Goal: Task Accomplishment & Management: Manage account settings

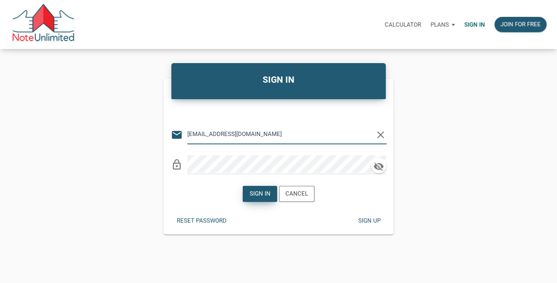
type input "[EMAIL_ADDRESS][DOMAIN_NAME]"
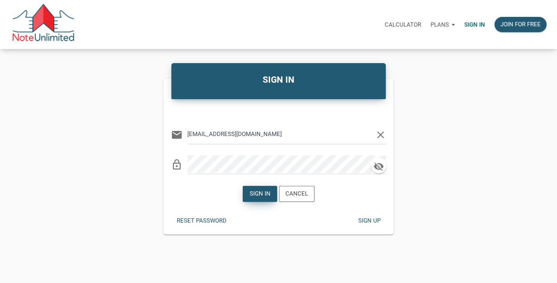
click at [263, 193] on div "Sign in" at bounding box center [260, 193] width 21 height 9
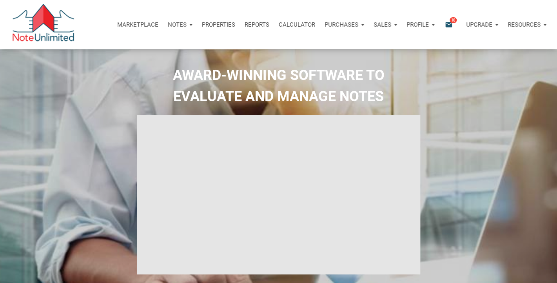
type input "Introduction to new features"
select select
click at [447, 25] on icon "email" at bounding box center [448, 24] width 9 height 9
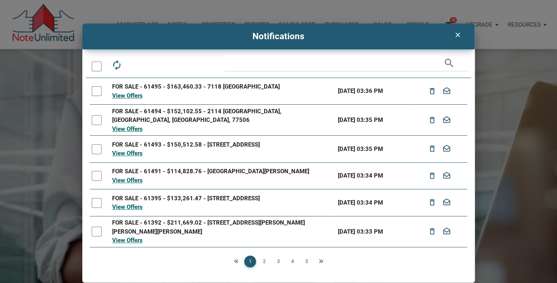
click at [96, 66] on div at bounding box center [97, 67] width 10 height 10
click at [153, 62] on icon "drafts" at bounding box center [151, 65] width 11 height 11
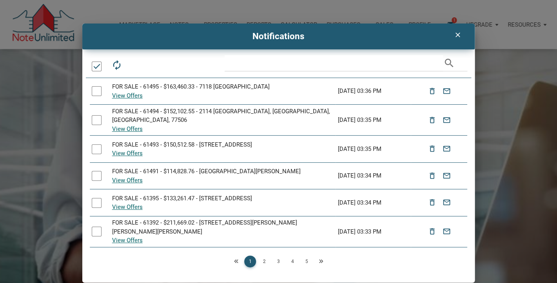
click at [262, 257] on link "2" at bounding box center [265, 262] width 12 height 12
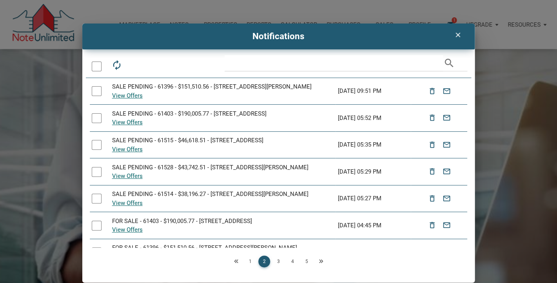
click at [458, 36] on icon "clear" at bounding box center [457, 35] width 9 height 8
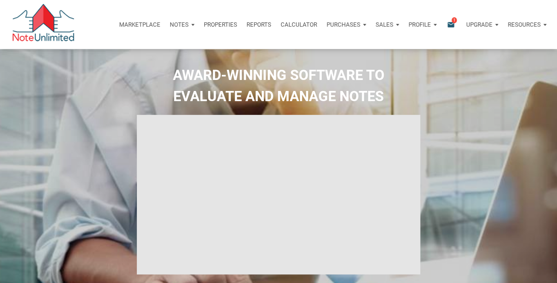
click at [449, 21] on icon "email" at bounding box center [450, 24] width 9 height 9
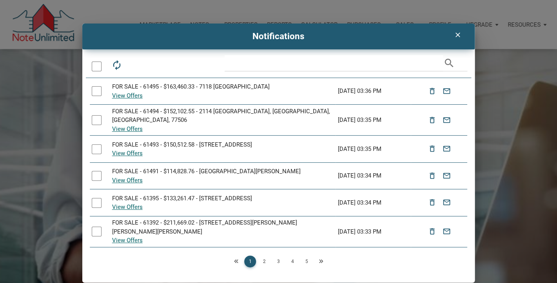
click at [264, 261] on link "2" at bounding box center [265, 262] width 12 height 12
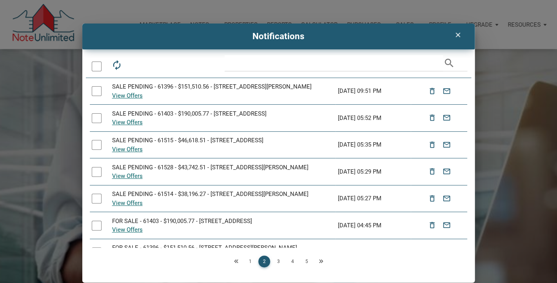
click at [459, 35] on icon "clear" at bounding box center [457, 35] width 9 height 8
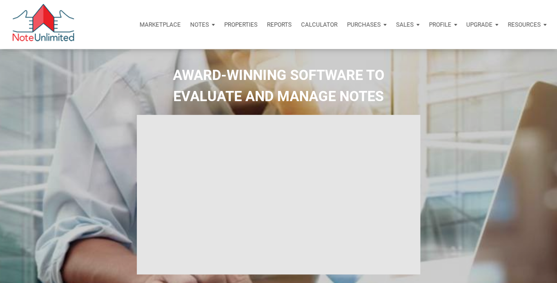
click at [160, 24] on p "Marketplace" at bounding box center [160, 24] width 41 height 7
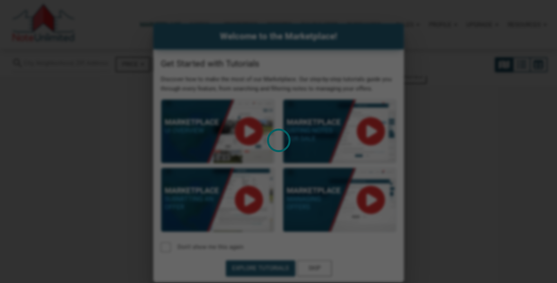
select select
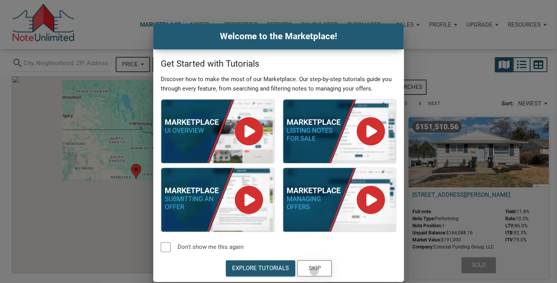
click at [314, 271] on div "Skip" at bounding box center [314, 268] width 12 height 9
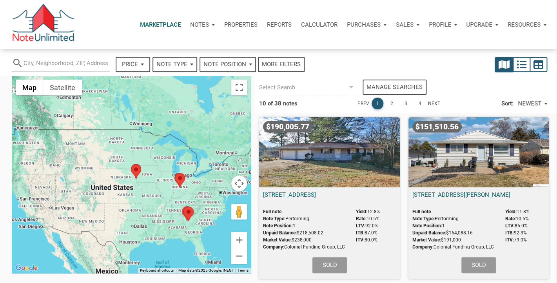
click at [546, 102] on div "NEWEST" at bounding box center [533, 104] width 36 height 14
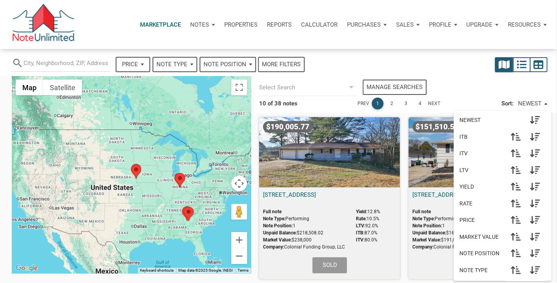
scroll to position [35, 0]
click at [454, 69] on div at bounding box center [484, 64] width 136 height 19
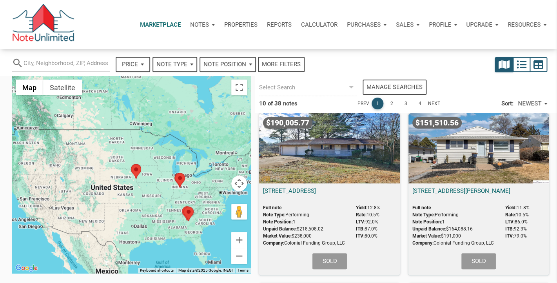
scroll to position [0, 0]
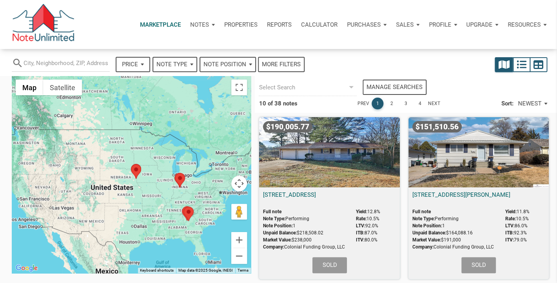
click at [352, 87] on icon at bounding box center [351, 87] width 5 height 2
click at [391, 104] on link "2" at bounding box center [392, 104] width 12 height 12
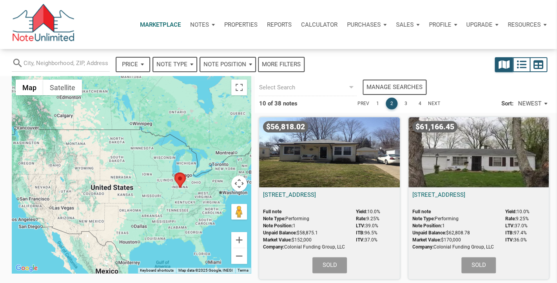
click at [376, 104] on link "1" at bounding box center [378, 104] width 12 height 12
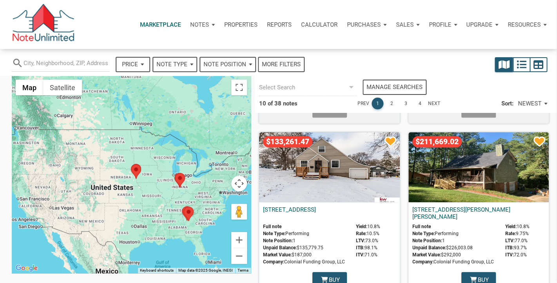
scroll to position [153, 0]
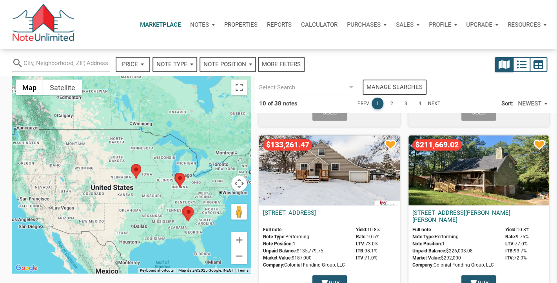
click at [480, 168] on div "$211,669.02" at bounding box center [479, 170] width 140 height 70
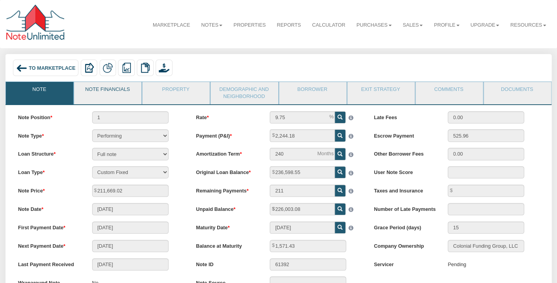
click at [97, 93] on link "Note Financials" at bounding box center [107, 92] width 67 height 20
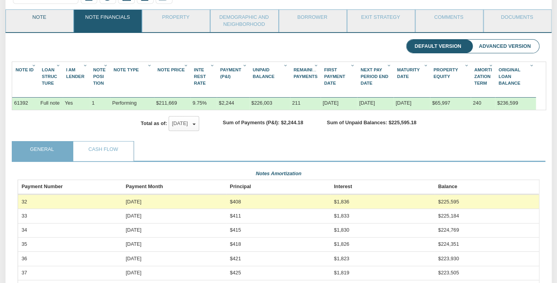
click at [47, 22] on link "Note" at bounding box center [39, 20] width 67 height 20
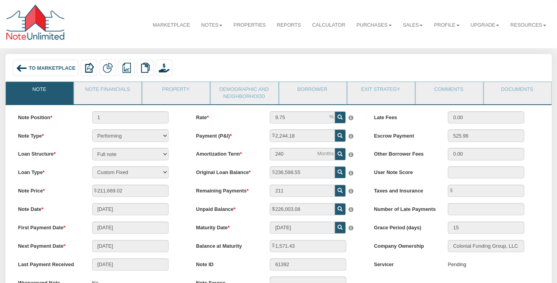
click at [231, 62] on div "To Marketplace Delete with property Delete only note Redeeming and Non-Redeemin…" at bounding box center [279, 69] width 536 height 19
click at [174, 26] on link "Marketplace" at bounding box center [171, 25] width 48 height 19
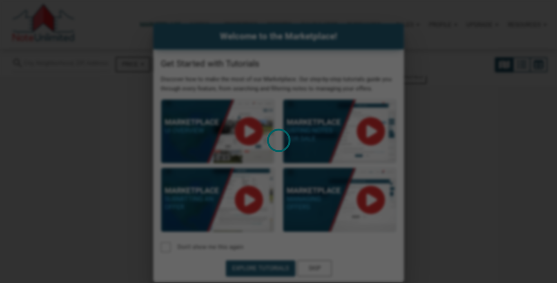
select select
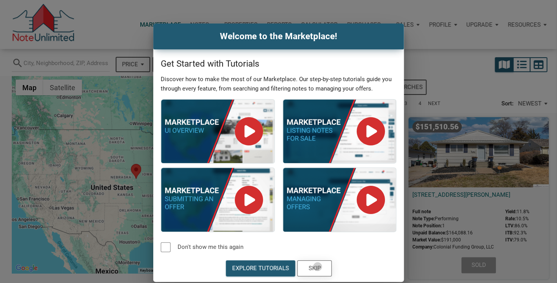
click at [317, 267] on div "Skip" at bounding box center [314, 268] width 12 height 9
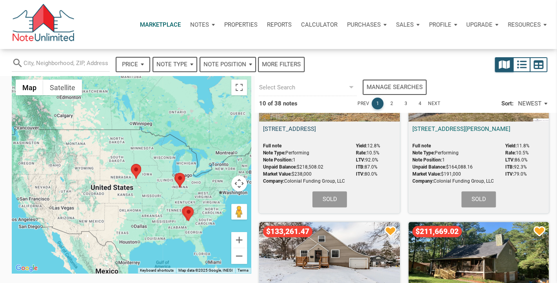
scroll to position [63, 0]
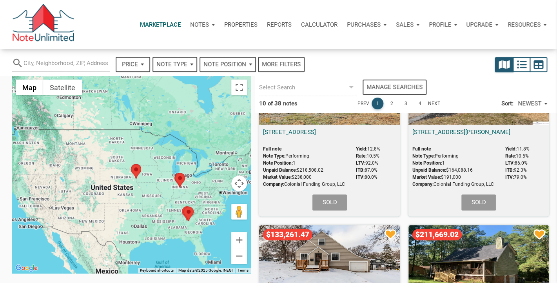
click at [393, 102] on link "2" at bounding box center [392, 104] width 12 height 12
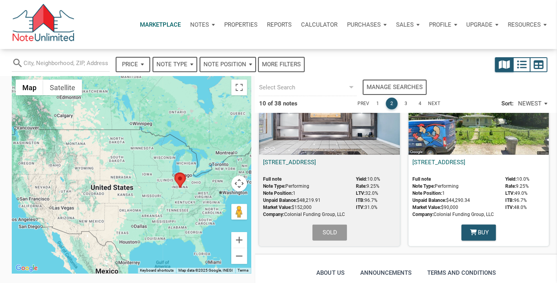
scroll to position [793, 0]
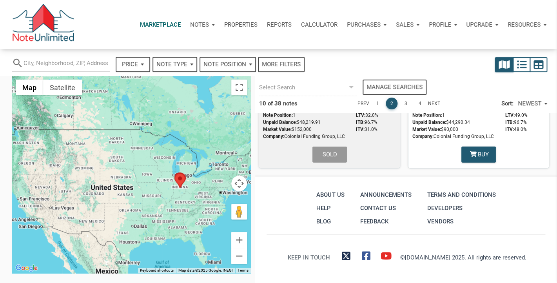
click at [406, 104] on link "3" at bounding box center [406, 104] width 12 height 12
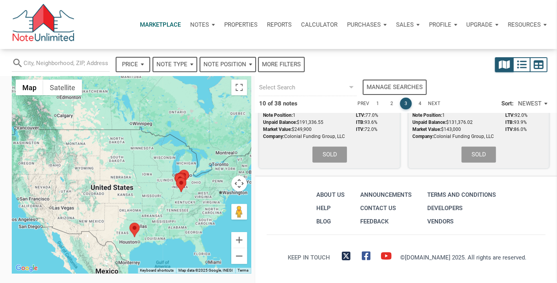
click at [421, 102] on link "4" at bounding box center [420, 104] width 12 height 12
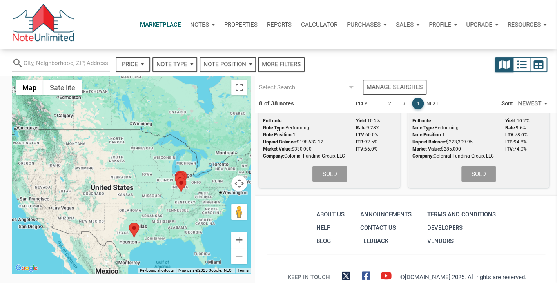
scroll to position [623, 0]
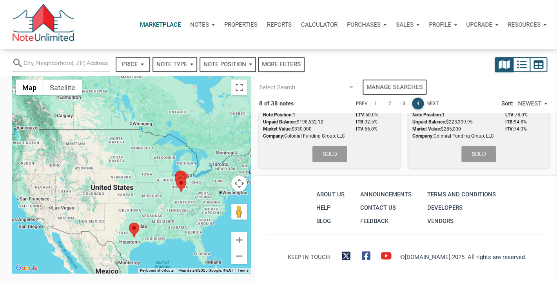
click at [433, 104] on link "Next" at bounding box center [432, 104] width 12 height 12
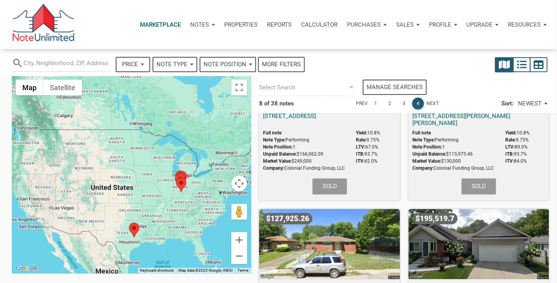
scroll to position [0, 0]
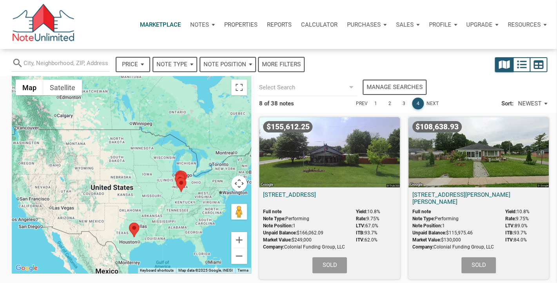
click at [375, 102] on link "1" at bounding box center [376, 104] width 12 height 12
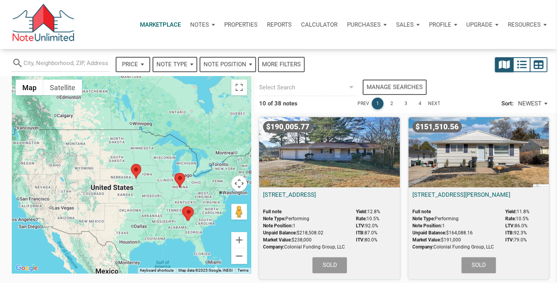
click at [200, 22] on p "Notes" at bounding box center [199, 24] width 19 height 7
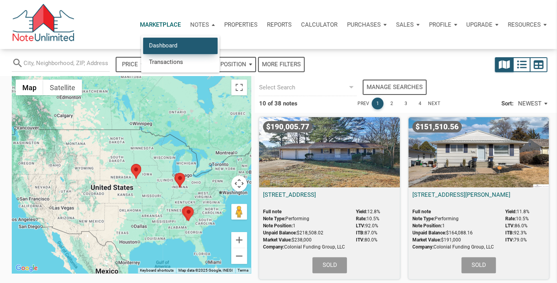
click at [185, 42] on link "Dashboard" at bounding box center [180, 46] width 75 height 16
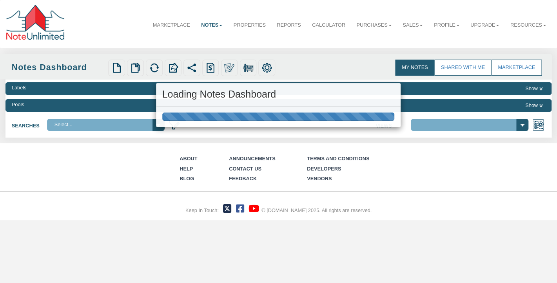
select select "3"
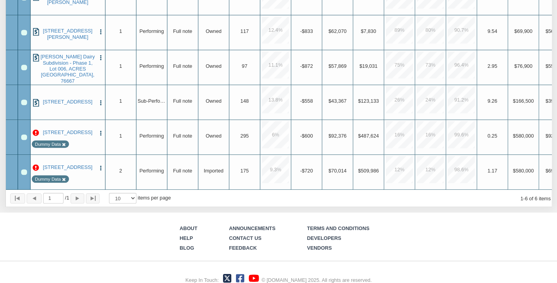
scroll to position [208, 0]
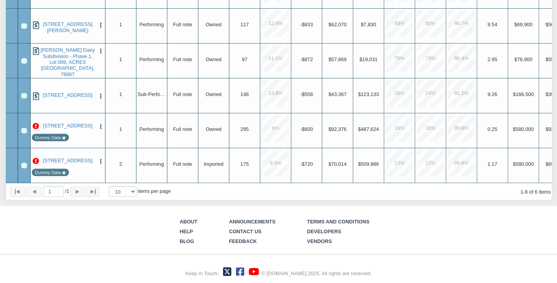
click at [22, 165] on div "Row 6, Row Selection Checkbox" at bounding box center [23, 165] width 5 height 5
click at [24, 132] on div "Row 5, Row Selection Checkbox" at bounding box center [23, 130] width 5 height 5
click at [64, 139] on icon at bounding box center [64, 139] width 4 height 4
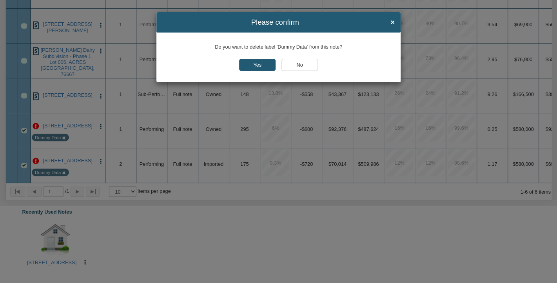
click at [300, 66] on input "No" at bounding box center [300, 65] width 37 height 12
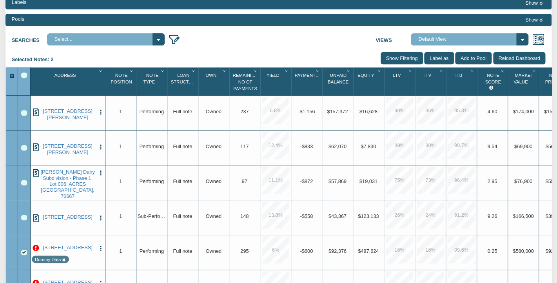
scroll to position [84, 0]
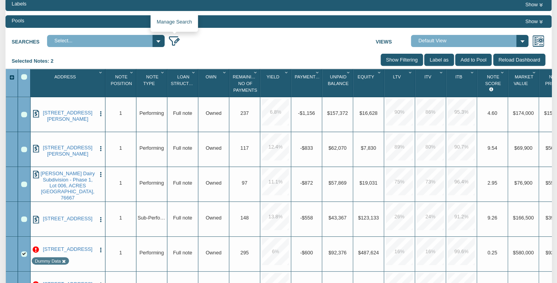
click at [175, 42] on img at bounding box center [174, 41] width 12 height 12
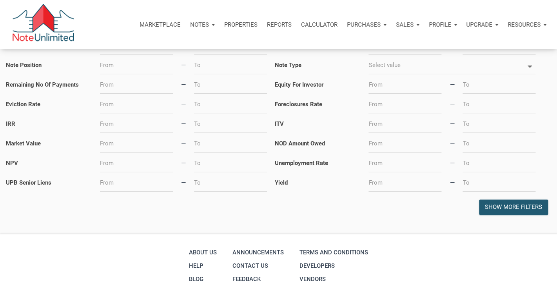
scroll to position [113, 0]
click at [500, 202] on div "Show more filters" at bounding box center [513, 206] width 69 height 15
select select
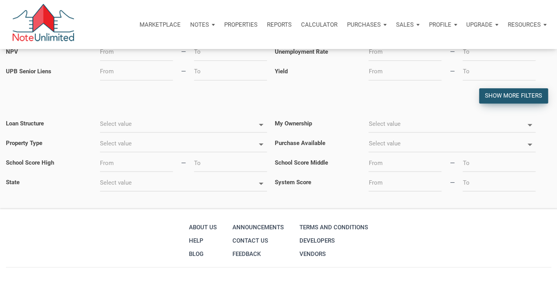
scroll to position [228, 0]
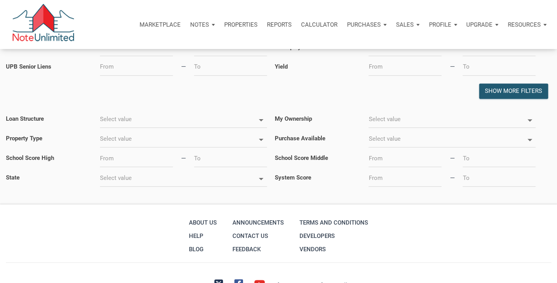
click at [530, 119] on icon at bounding box center [530, 120] width 11 height 11
click at [325, 105] on div "Select Search Go Back Save Search Name 0 / 400 Notify me about new notes accord…" at bounding box center [278, 12] width 557 height 352
click at [533, 121] on icon at bounding box center [530, 120] width 11 height 11
select select
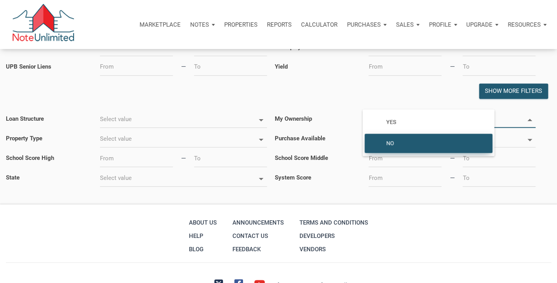
click at [410, 143] on span "No" at bounding box center [434, 143] width 106 height 7
type input "No"
select select
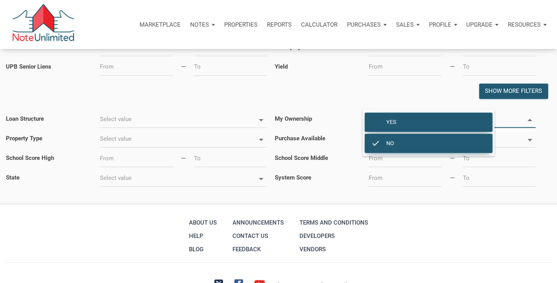
click at [432, 129] on div "Yes" at bounding box center [429, 122] width 128 height 19
type input "No, Yes"
type input "No,Yes"
select select
click at [417, 142] on span "No" at bounding box center [434, 143] width 106 height 7
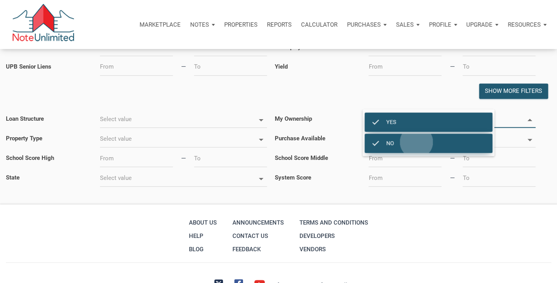
type input "Yes"
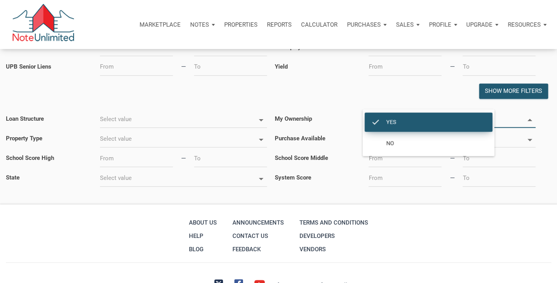
click at [336, 98] on div "Show more filters" at bounding box center [279, 91] width 554 height 19
select select
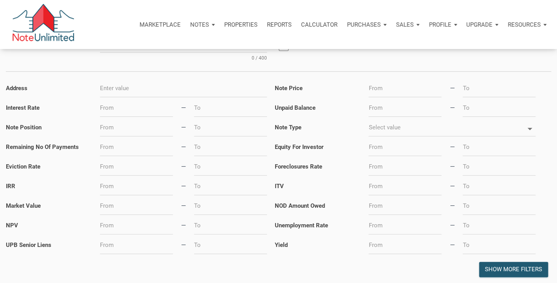
scroll to position [0, 0]
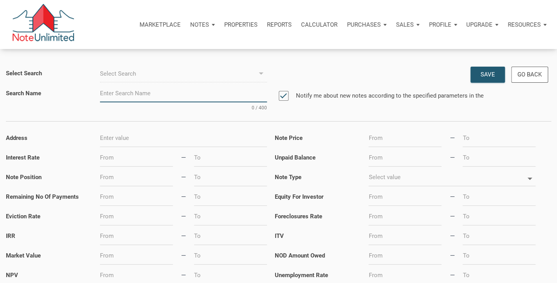
click at [161, 93] on input "text" at bounding box center [183, 94] width 167 height 18
select select
type input "M"
select select
type input "My"
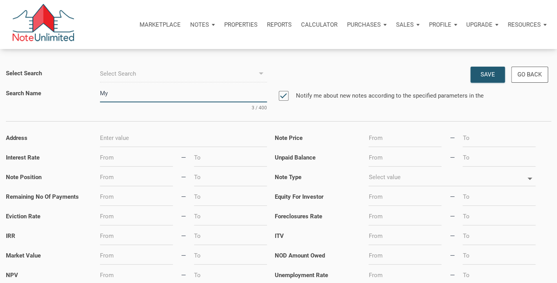
select select
type input "My P"
select select
type input "My Po"
select select
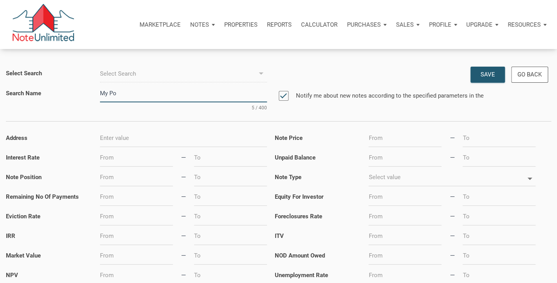
type input "My Por"
select select
type input "My Port"
select select
type input "My Portf"
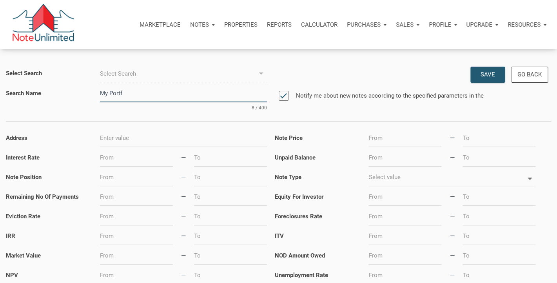
select select
type input "My Portfo"
select select
type input "My Portfol"
select select
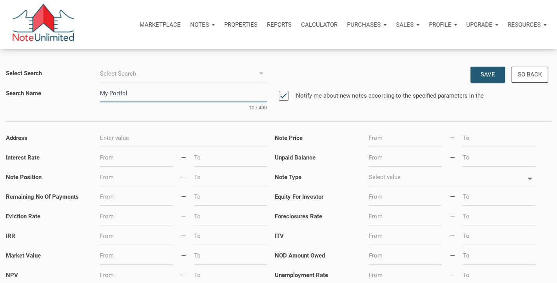
type input "My Portfoli"
select select
type input "My Portfolio"
click at [485, 73] on div "Save" at bounding box center [488, 74] width 15 height 9
type input "My Portfolio"
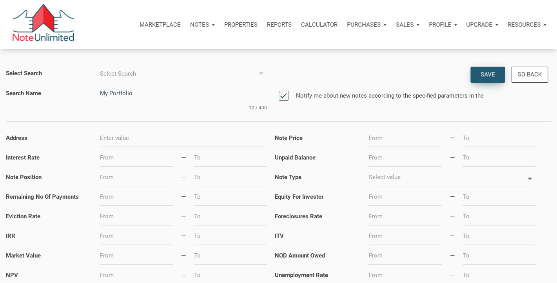
type input "247"
select select
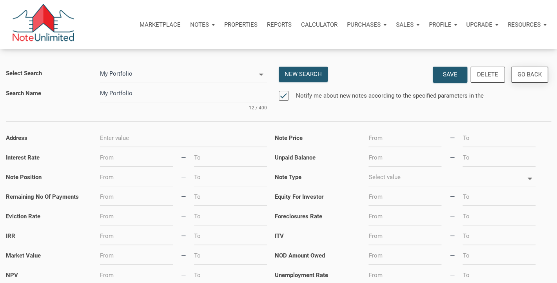
click at [543, 72] on div "Go Back" at bounding box center [530, 74] width 36 height 15
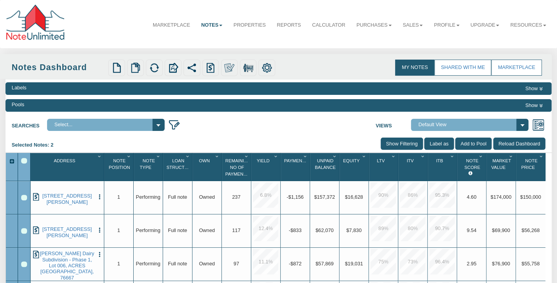
select select "number:247"
click option "My Portfolio" at bounding box center [0, 0] width 0 height 0
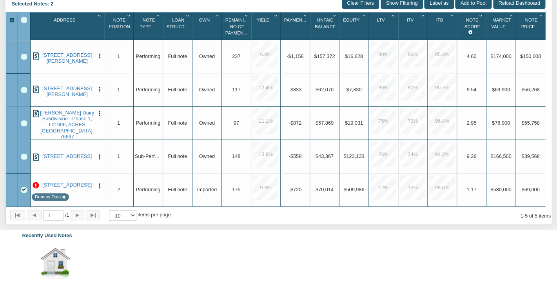
scroll to position [160, 0]
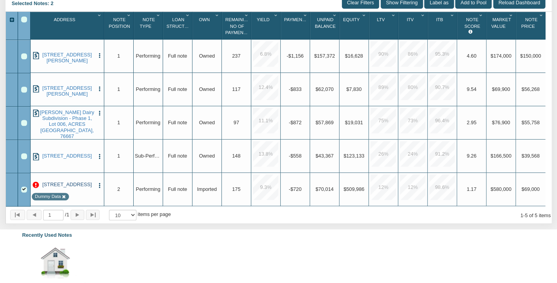
click at [67, 188] on link "[STREET_ADDRESS]" at bounding box center [67, 185] width 55 height 6
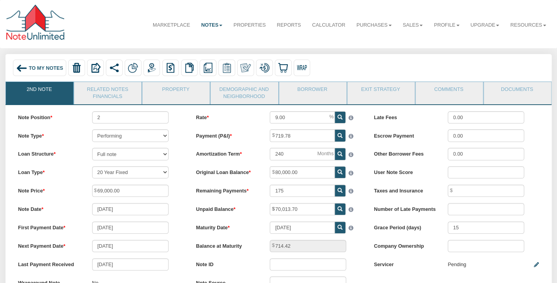
click at [33, 67] on span "To My Notes" at bounding box center [46, 68] width 34 height 6
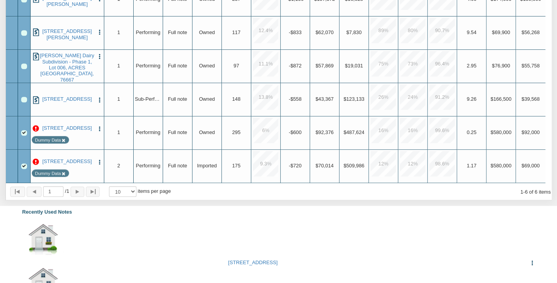
scroll to position [204, 0]
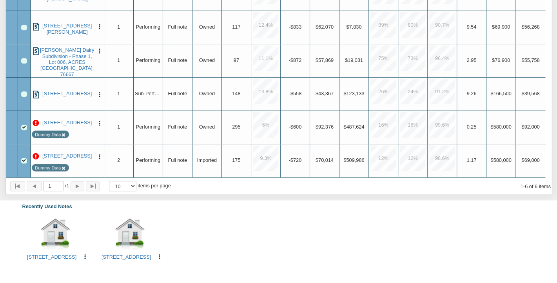
click at [25, 127] on div "Row 5, Row Selection Checkbox" at bounding box center [23, 127] width 5 height 5
click at [22, 159] on div "Row 6, Row Selection Checkbox" at bounding box center [23, 160] width 5 height 5
click at [99, 122] on img "button" at bounding box center [100, 123] width 6 height 6
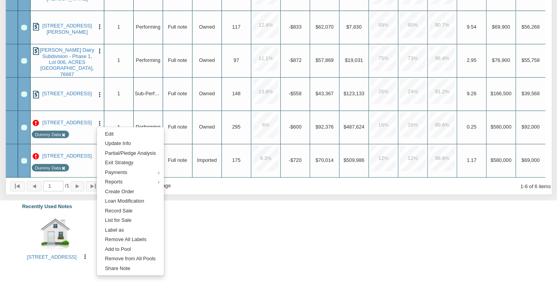
click at [212, 215] on div "0001 B Lafayette Ave, Baltimore, MD, 21202 Edit Copy to My Dashboard Update Inf…" at bounding box center [279, 240] width 522 height 52
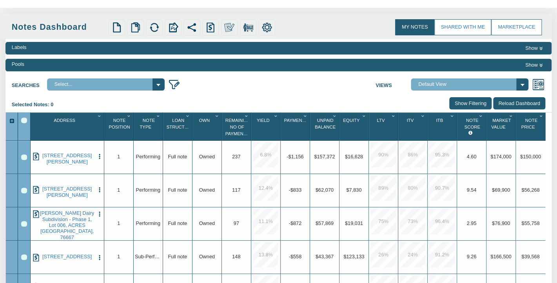
scroll to position [37, 0]
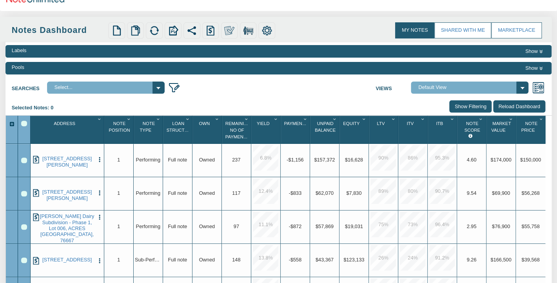
select select "number:247"
click option "My Portfolio" at bounding box center [0, 0] width 0 height 0
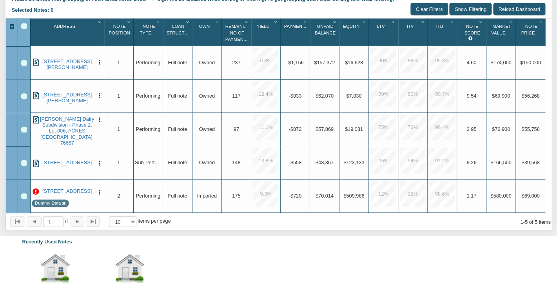
scroll to position [153, 0]
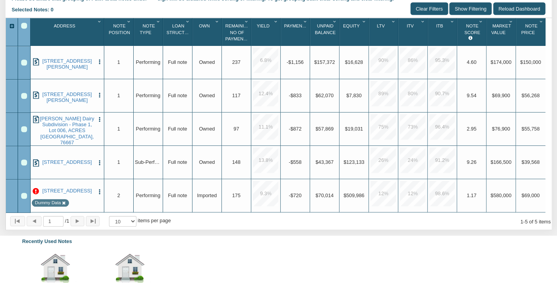
click at [99, 191] on img "button" at bounding box center [100, 192] width 6 height 6
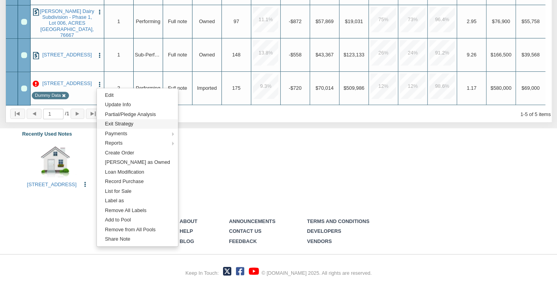
scroll to position [267, 0]
click at [232, 165] on div "0001 B Lafayette Ave, Baltimore, MD, 21202 Edit Copy to My Dashboard Update Inf…" at bounding box center [279, 168] width 522 height 52
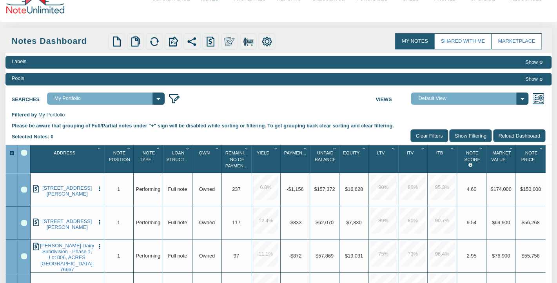
scroll to position [0, 0]
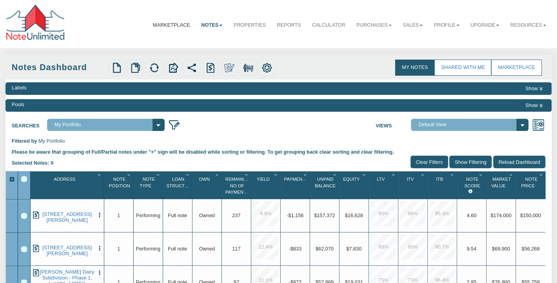
click at [174, 23] on link "Marketplace" at bounding box center [171, 25] width 48 height 19
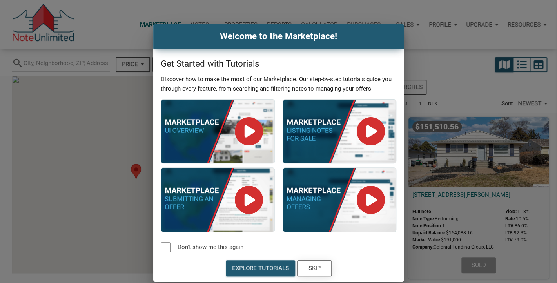
click at [315, 266] on div "Skip" at bounding box center [314, 268] width 12 height 9
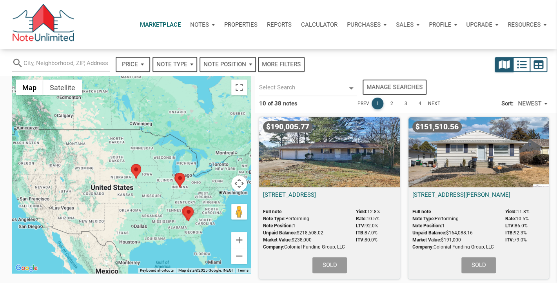
select select
click at [150, 25] on p "Marketplace" at bounding box center [160, 24] width 41 height 7
click at [203, 24] on p "Notes" at bounding box center [199, 24] width 19 height 7
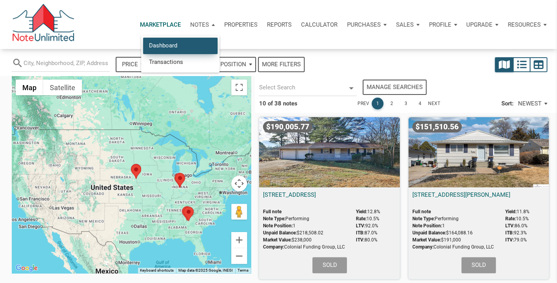
click at [182, 44] on link "Dashboard" at bounding box center [180, 46] width 75 height 16
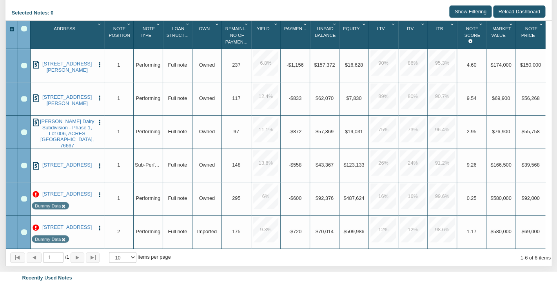
scroll to position [133, 0]
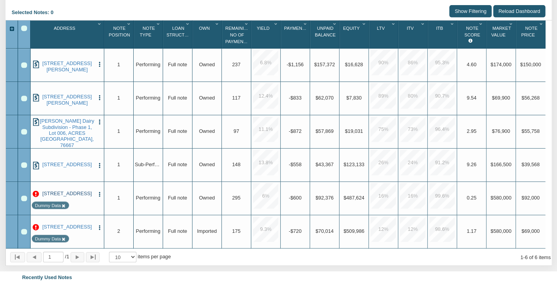
click at [78, 192] on link "[STREET_ADDRESS]" at bounding box center [67, 194] width 55 height 6
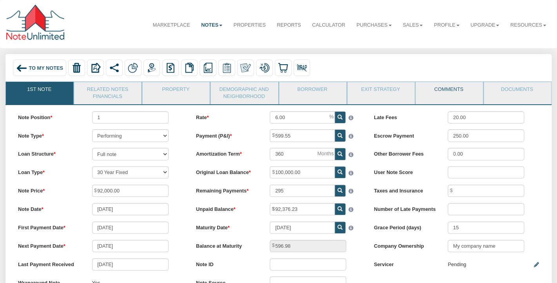
click at [454, 93] on link "Comments" at bounding box center [449, 92] width 67 height 20
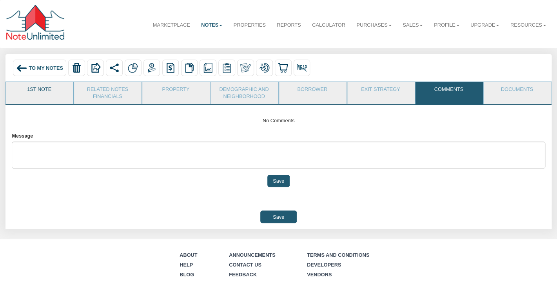
click at [48, 89] on link "1st Note" at bounding box center [39, 92] width 67 height 20
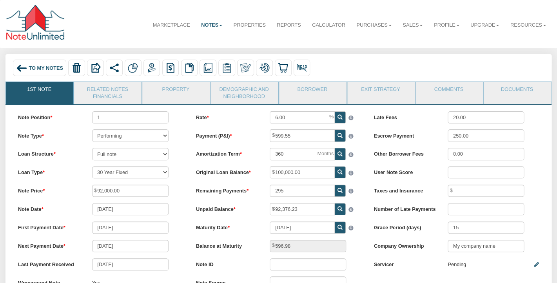
click at [47, 67] on span "To My Notes" at bounding box center [46, 68] width 34 height 6
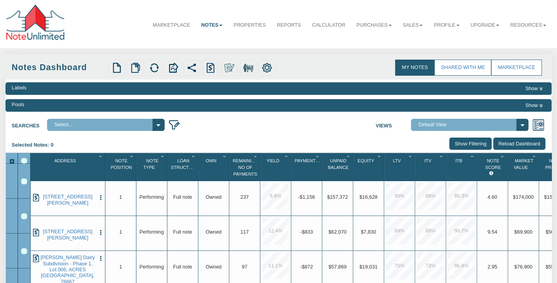
select select
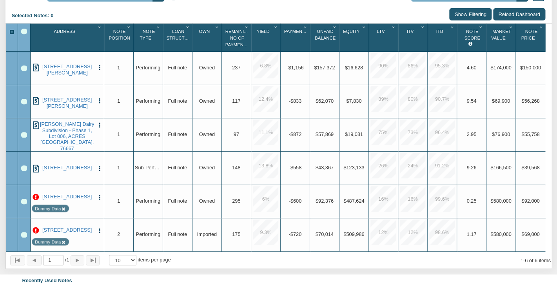
scroll to position [129, 0]
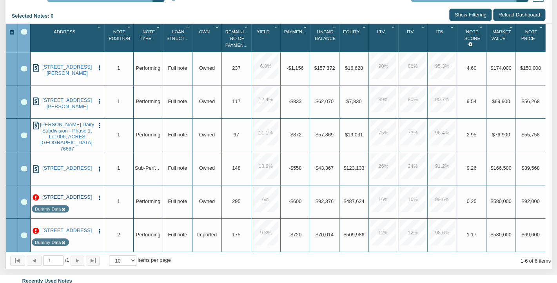
click at [64, 198] on link "[STREET_ADDRESS]" at bounding box center [67, 197] width 55 height 6
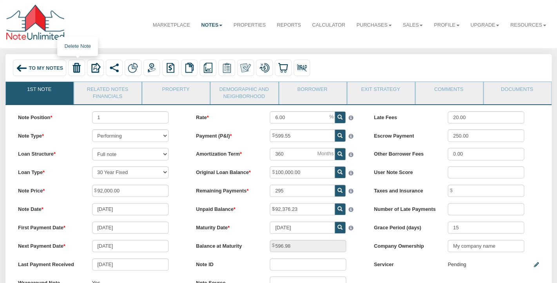
click at [77, 67] on img at bounding box center [76, 68] width 10 height 10
click at [84, 83] on link "Delete with property" at bounding box center [101, 84] width 64 height 10
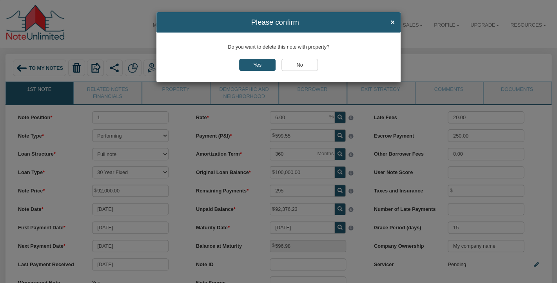
click at [260, 66] on input "Yes" at bounding box center [257, 65] width 37 height 12
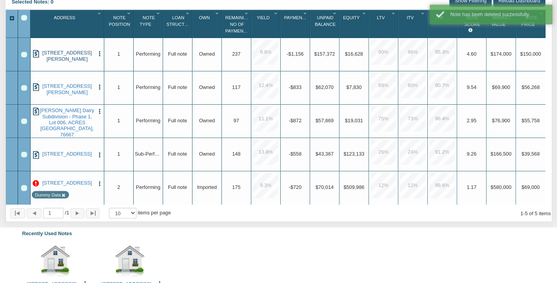
scroll to position [165, 0]
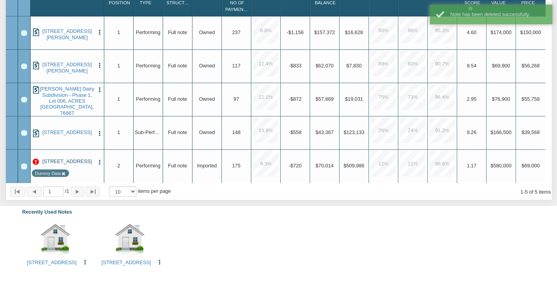
click at [65, 164] on link "[STREET_ADDRESS]" at bounding box center [67, 161] width 55 height 6
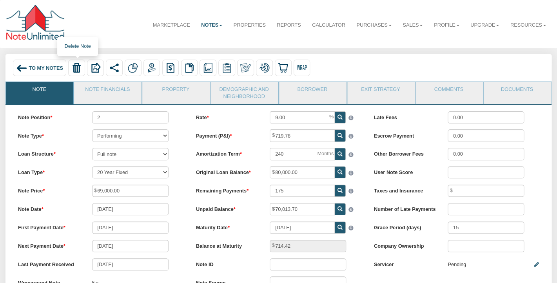
click at [74, 67] on img at bounding box center [76, 68] width 10 height 10
click at [93, 85] on link "Delete with property" at bounding box center [101, 84] width 64 height 10
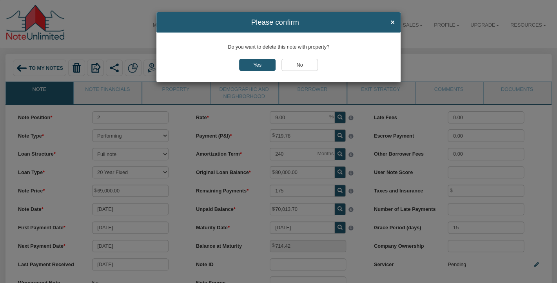
click at [255, 61] on input "Yes" at bounding box center [257, 65] width 37 height 12
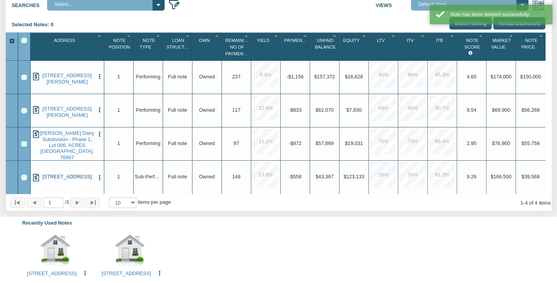
scroll to position [121, 0]
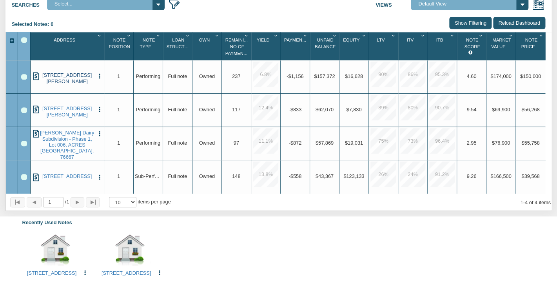
click at [64, 80] on link "2618 Refugio Ave, FORT WORTH, TX, 76164" at bounding box center [67, 78] width 55 height 12
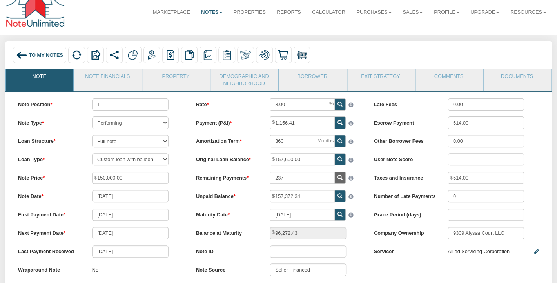
scroll to position [15, 0]
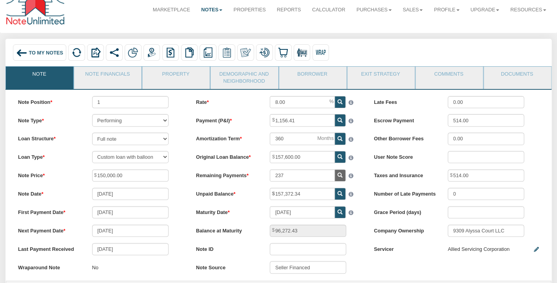
click at [39, 49] on span "To My Notes" at bounding box center [46, 52] width 34 height 6
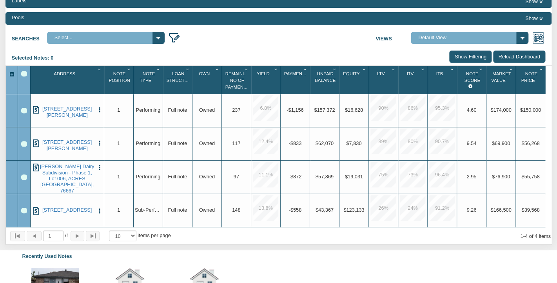
scroll to position [118, 0]
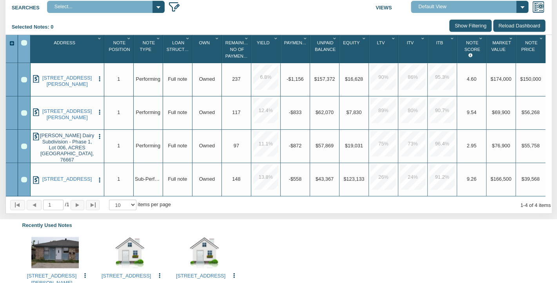
click at [67, 146] on link "Murphy's Dairy Subdivision - Phase 1, Lot 006, ACRES 4, MEXIA, TX, 76667" at bounding box center [67, 148] width 55 height 30
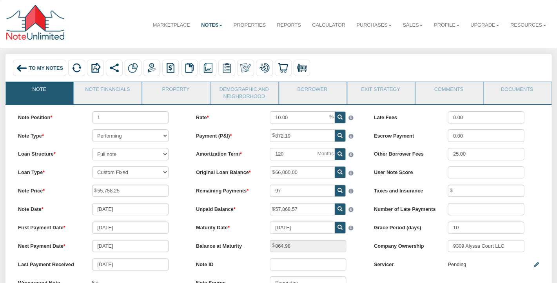
click at [50, 65] on span "To My Notes" at bounding box center [46, 68] width 34 height 6
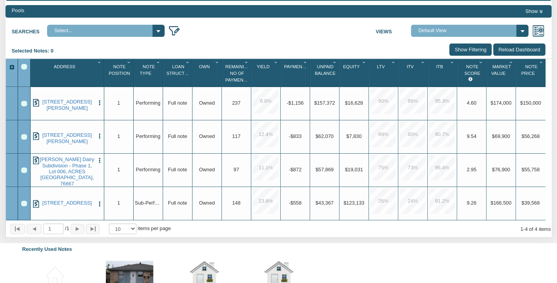
scroll to position [100, 0]
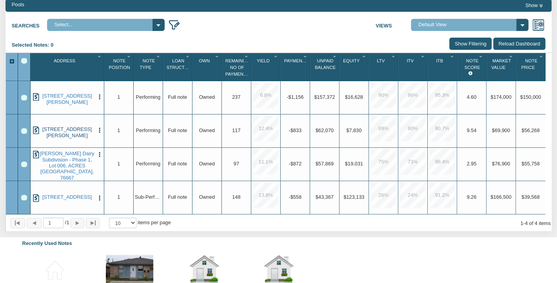
click at [64, 133] on link "17796 TURNER CIR, TYLER, TX, 75704" at bounding box center [67, 132] width 55 height 12
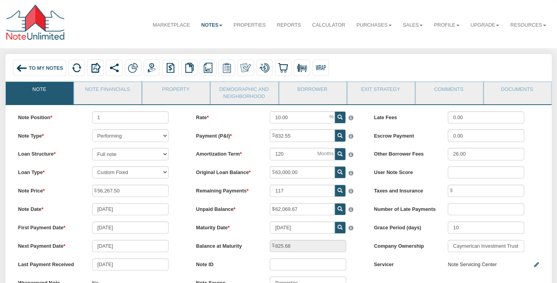
click at [38, 64] on div "To My Notes" at bounding box center [39, 68] width 53 height 17
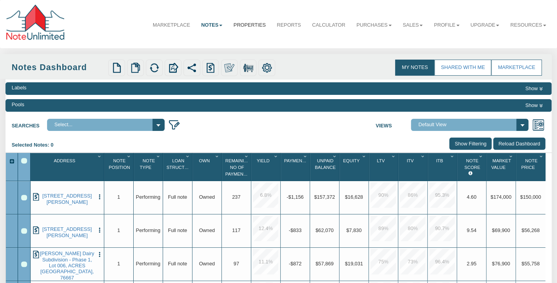
click at [252, 26] on link "Properties" at bounding box center [249, 25] width 43 height 19
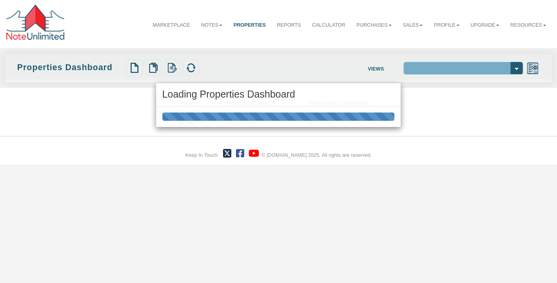
select select "138"
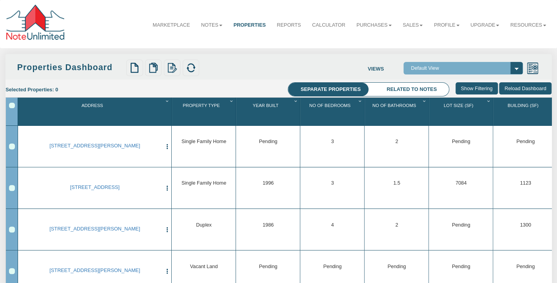
click at [165, 146] on img "button" at bounding box center [167, 147] width 6 height 6
click at [12, 147] on div "Row 1, Row Selection Checkbox" at bounding box center [11, 146] width 5 height 5
click at [176, 156] on link "Edit" at bounding box center [197, 158] width 64 height 10
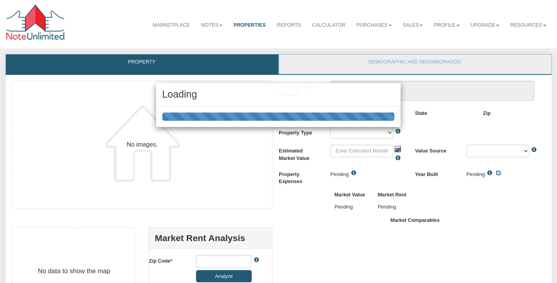
type textarea "164 w overlook dr"
type input "$225,000.00"
type input "44095"
select select "string:TIMBERLAKE"
select select "string:SFR"
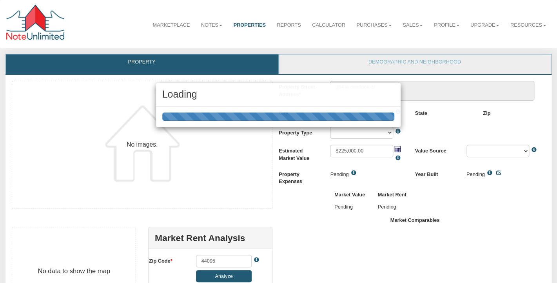
select select "string:Custom"
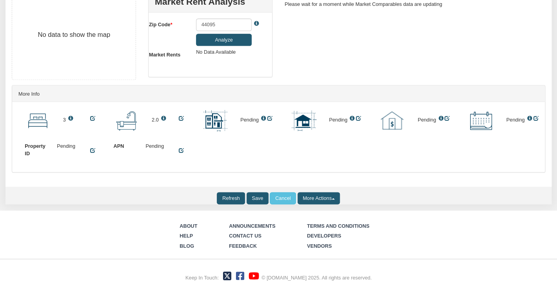
scroll to position [248, 0]
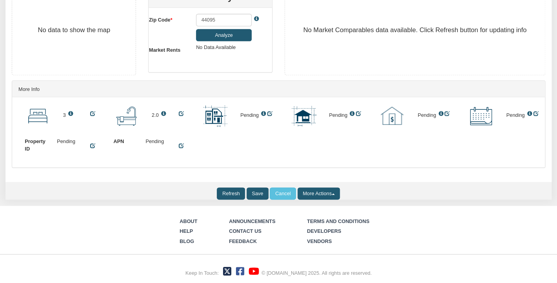
click at [335, 191] on button "More Actions" at bounding box center [319, 194] width 43 height 12
click at [380, 188] on div "Refresh Publish Save Cancel More Actions Delete Property Profile" at bounding box center [279, 194] width 558 height 12
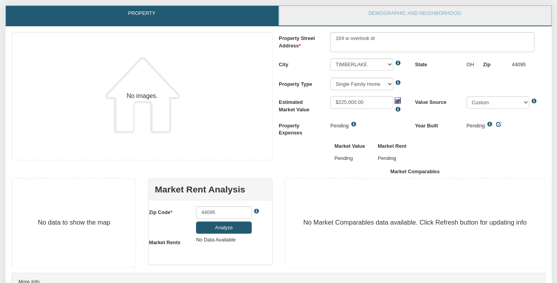
scroll to position [0, 0]
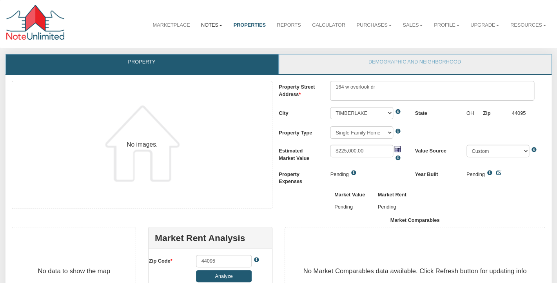
click at [204, 25] on link "Notes" at bounding box center [212, 25] width 33 height 19
click at [192, 40] on link "Dashboard" at bounding box center [195, 42] width 64 height 10
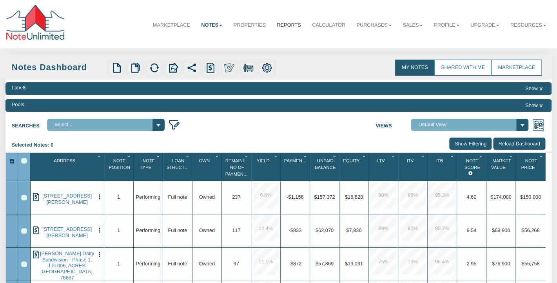
click at [294, 24] on link "Reports" at bounding box center [288, 25] width 35 height 19
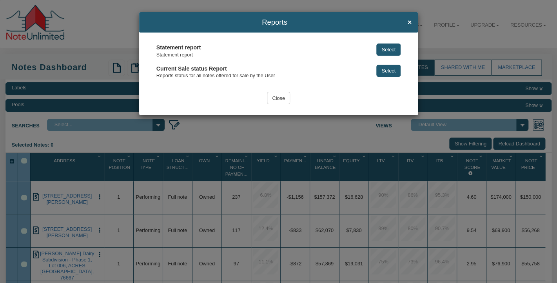
click at [390, 49] on button "Select" at bounding box center [389, 50] width 24 height 12
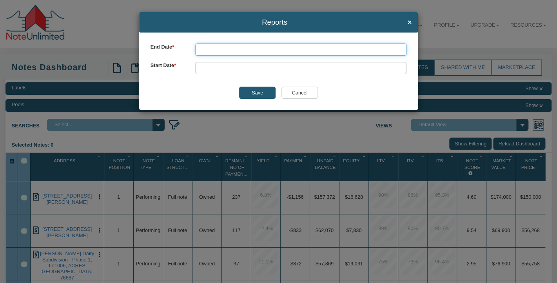
click at [390, 49] on input "text" at bounding box center [301, 50] width 212 height 12
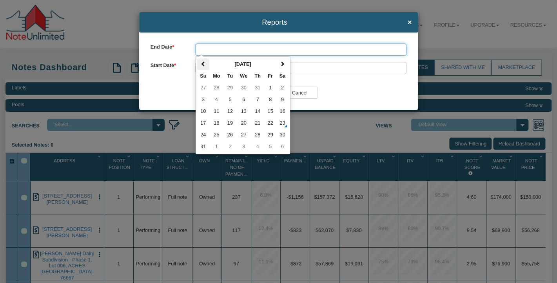
click at [202, 65] on span at bounding box center [203, 64] width 5 height 5
click at [204, 64] on span at bounding box center [203, 64] width 5 height 5
click at [231, 87] on td "1" at bounding box center [230, 88] width 13 height 12
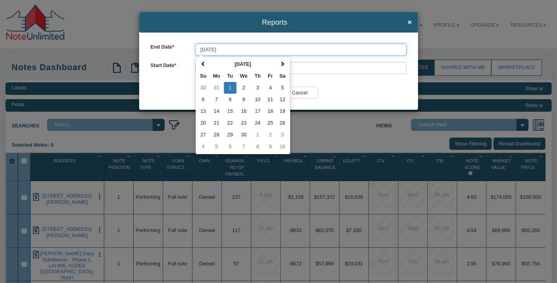
click at [244, 47] on input "04/01/2025" at bounding box center [301, 50] width 212 height 12
click at [284, 67] on span at bounding box center [282, 64] width 5 height 5
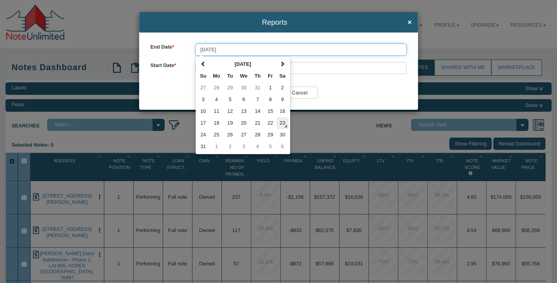
click at [281, 125] on td "23" at bounding box center [283, 123] width 12 height 12
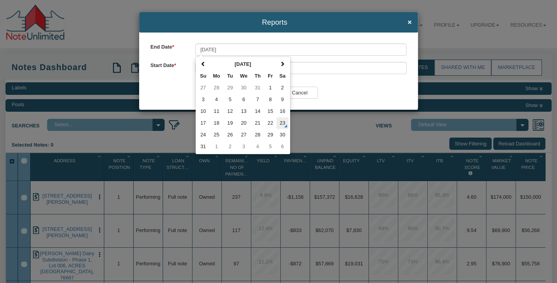
type input "08/23/2025"
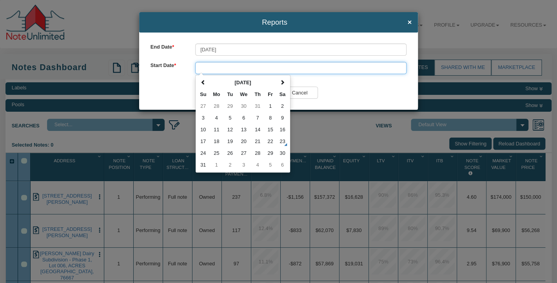
click at [220, 69] on input "text" at bounding box center [301, 68] width 212 height 12
click at [201, 81] on span at bounding box center [203, 82] width 5 height 5
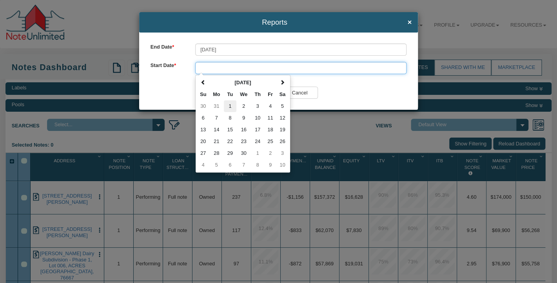
click at [229, 106] on td "1" at bounding box center [230, 106] width 13 height 12
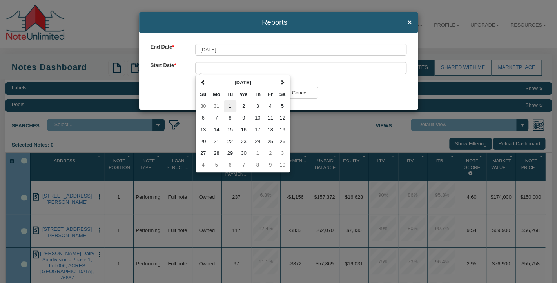
type input "04/01/2025"
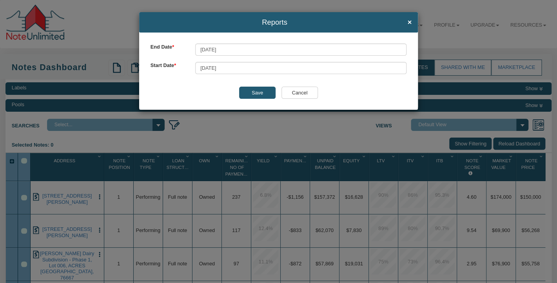
click at [255, 94] on input "Save" at bounding box center [257, 93] width 37 height 12
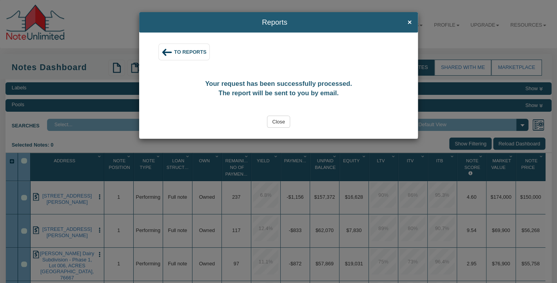
click at [189, 53] on span "To Reports" at bounding box center [190, 52] width 33 height 6
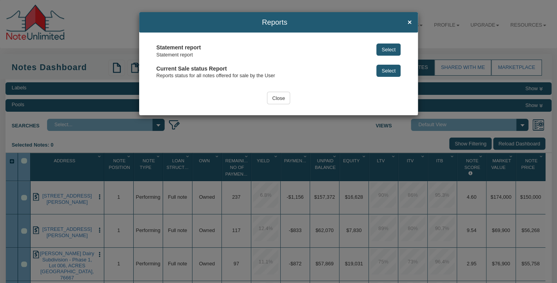
click at [390, 52] on button "Select" at bounding box center [389, 50] width 24 height 12
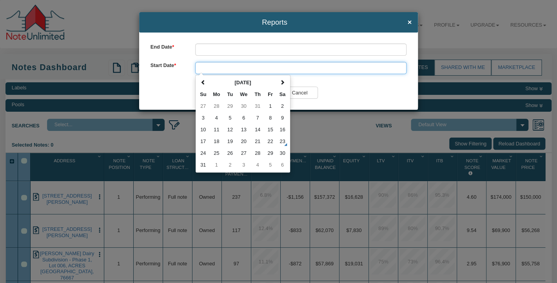
click at [235, 69] on input "text" at bounding box center [301, 68] width 212 height 12
click at [204, 81] on span at bounding box center [203, 82] width 5 height 5
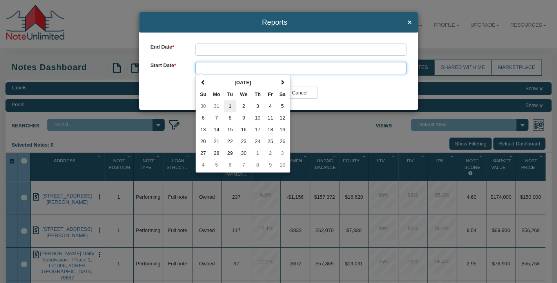
click at [228, 105] on td "1" at bounding box center [230, 106] width 13 height 12
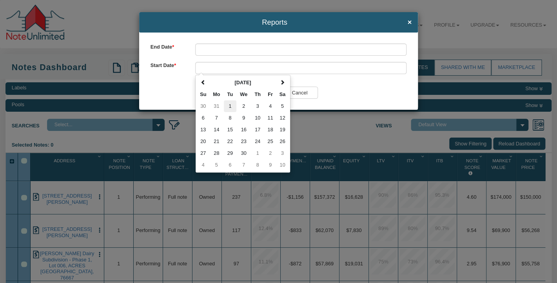
type input "04/01/2025"
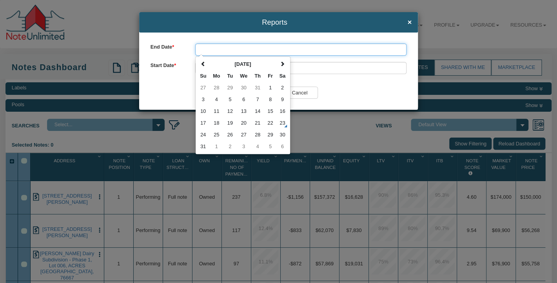
click at [213, 49] on input "text" at bounding box center [301, 50] width 212 height 12
click at [280, 120] on td "23" at bounding box center [283, 123] width 12 height 12
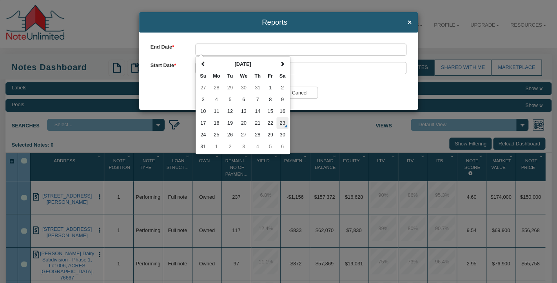
type input "08/23/2025"
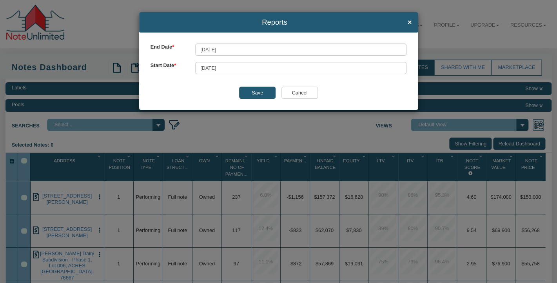
click at [258, 90] on input "Save" at bounding box center [257, 93] width 37 height 12
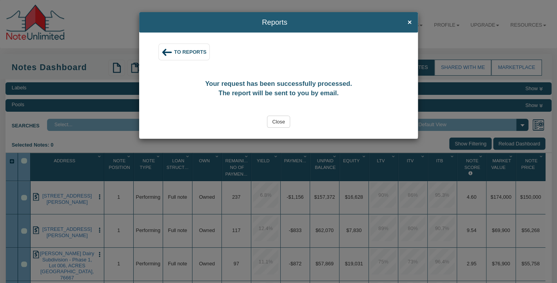
click at [279, 121] on input "Close" at bounding box center [279, 122] width 24 height 12
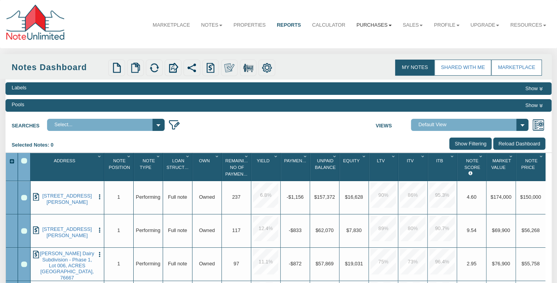
click at [386, 25] on link "Purchases" at bounding box center [374, 25] width 46 height 19
click at [420, 26] on b at bounding box center [421, 26] width 3 height 2
click at [455, 25] on link "Profile" at bounding box center [447, 25] width 36 height 19
click at [495, 24] on link "Upgrade" at bounding box center [485, 25] width 40 height 19
click at [350, 41] on div "Marketplace Notes Dashboard Transactions Properties Reports Calculator Purchase…" at bounding box center [278, 23] width 546 height 37
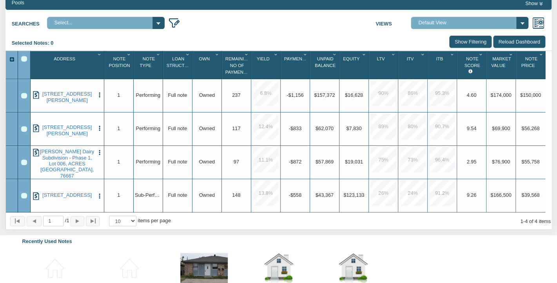
scroll to position [102, 0]
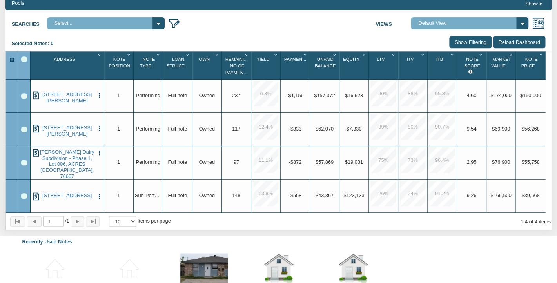
click at [211, 30] on div "Searches Select... My Portfolio Views Default View NS Default (Colonial Funding…" at bounding box center [278, 22] width 546 height 15
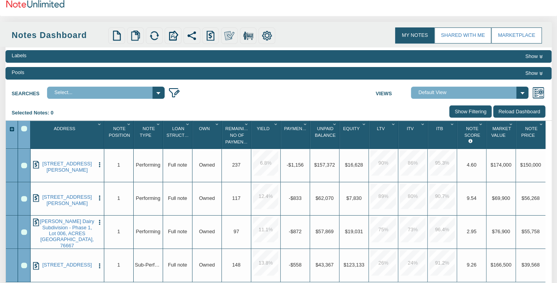
scroll to position [0, 0]
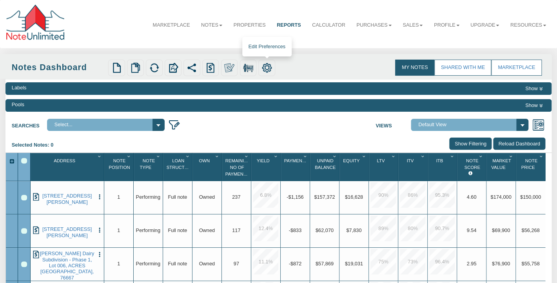
click at [268, 68] on img at bounding box center [267, 68] width 10 height 10
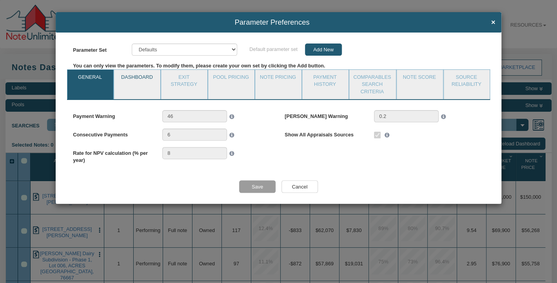
click at [133, 82] on link "Dashboard" at bounding box center [137, 80] width 46 height 20
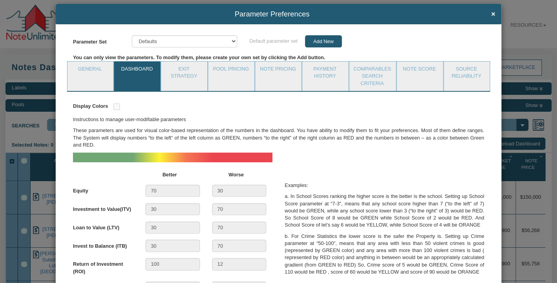
scroll to position [7, 0]
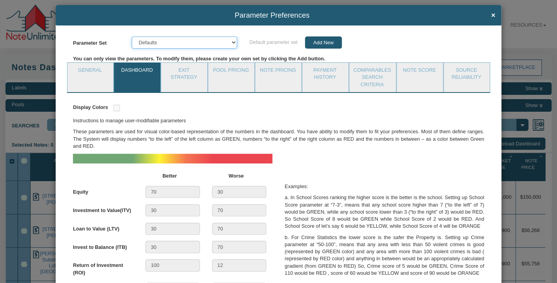
select select "object:28740"
click option "Note School Default (Colonial Funding Group)" at bounding box center [0, 0] width 0 height 0
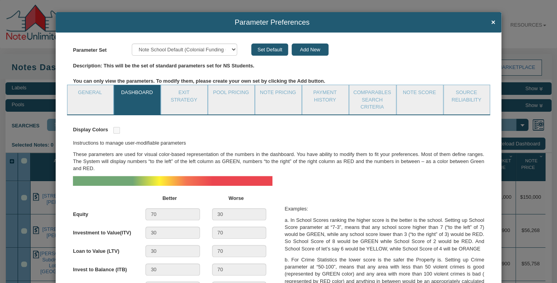
scroll to position [0, 0]
click at [330, 100] on link "Payment History" at bounding box center [325, 96] width 46 height 22
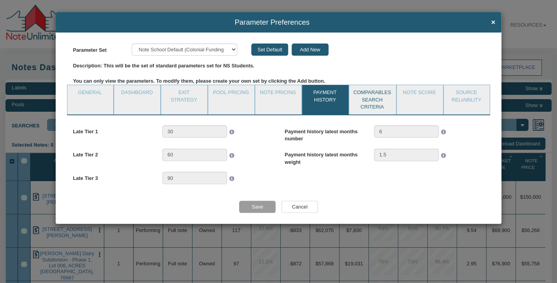
click at [385, 89] on link "Comparables Search Criteria" at bounding box center [373, 99] width 46 height 29
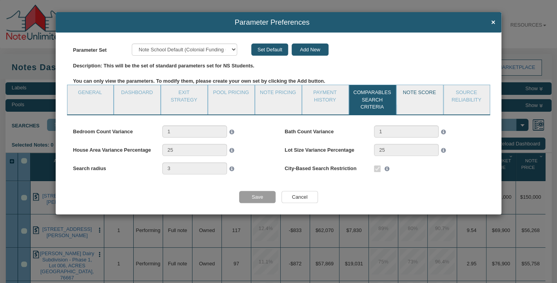
click at [428, 100] on link "Note Score" at bounding box center [420, 95] width 46 height 20
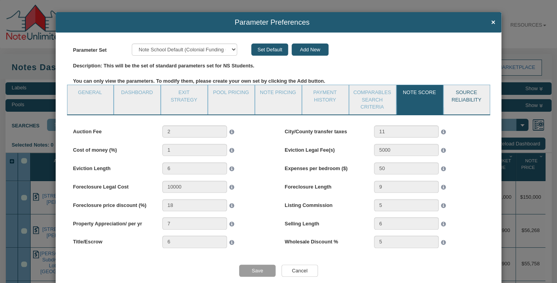
click at [475, 98] on link "Source Reliability" at bounding box center [467, 96] width 46 height 22
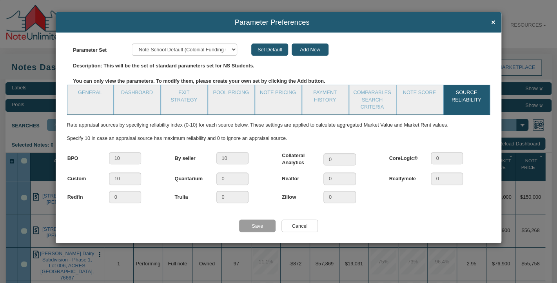
click at [303, 225] on input "Cancel" at bounding box center [300, 226] width 37 height 12
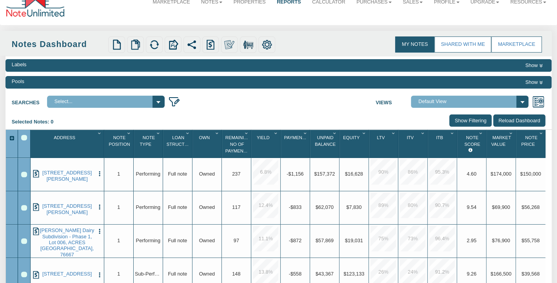
scroll to position [25, 0]
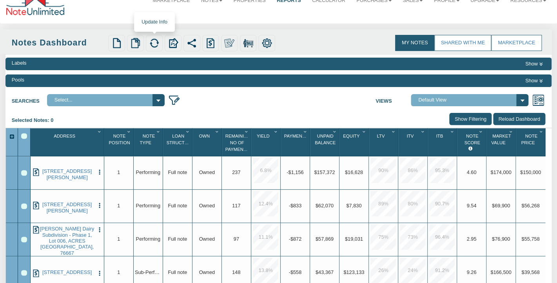
click at [155, 40] on img at bounding box center [154, 43] width 10 height 10
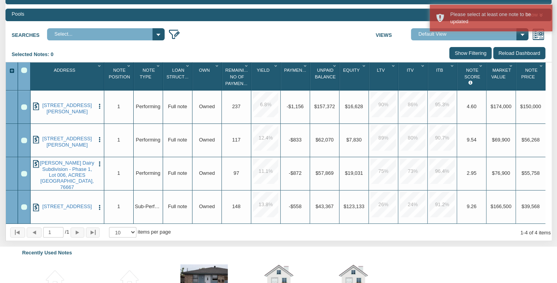
scroll to position [92, 0]
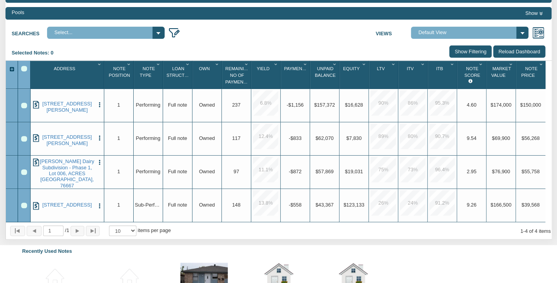
click at [24, 68] on div "Select All" at bounding box center [23, 68] width 5 height 5
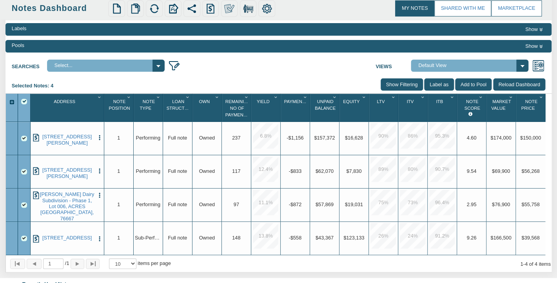
scroll to position [55, 0]
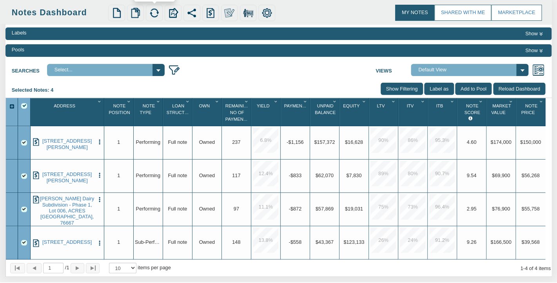
click at [153, 10] on img at bounding box center [154, 13] width 10 height 10
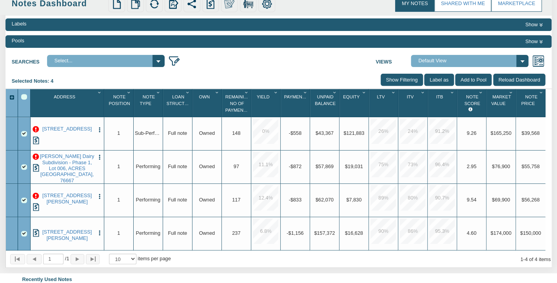
scroll to position [65, 0]
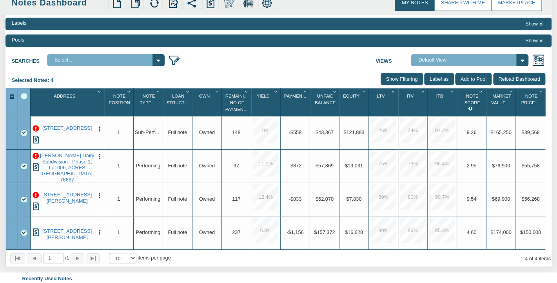
click at [244, 55] on div "Searches Select... My Portfolio Views Default View NS Default (Colonial Funding…" at bounding box center [278, 58] width 546 height 15
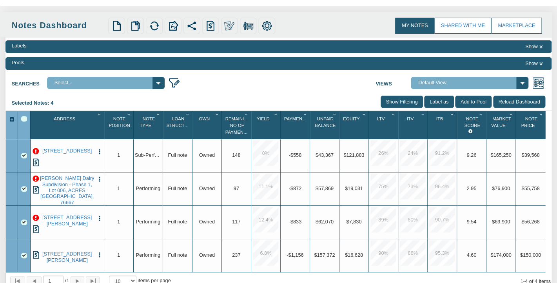
scroll to position [0, 0]
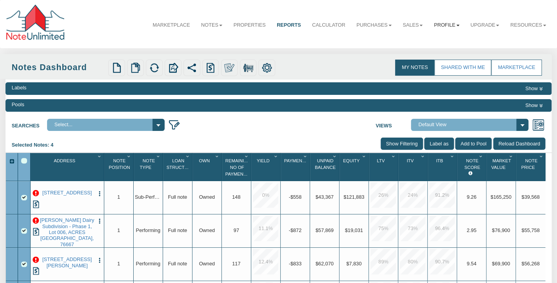
click at [446, 23] on link "Profile" at bounding box center [447, 25] width 36 height 19
click at [417, 52] on link "Logout" at bounding box center [432, 52] width 64 height 10
